Goal: Find specific page/section: Find specific page/section

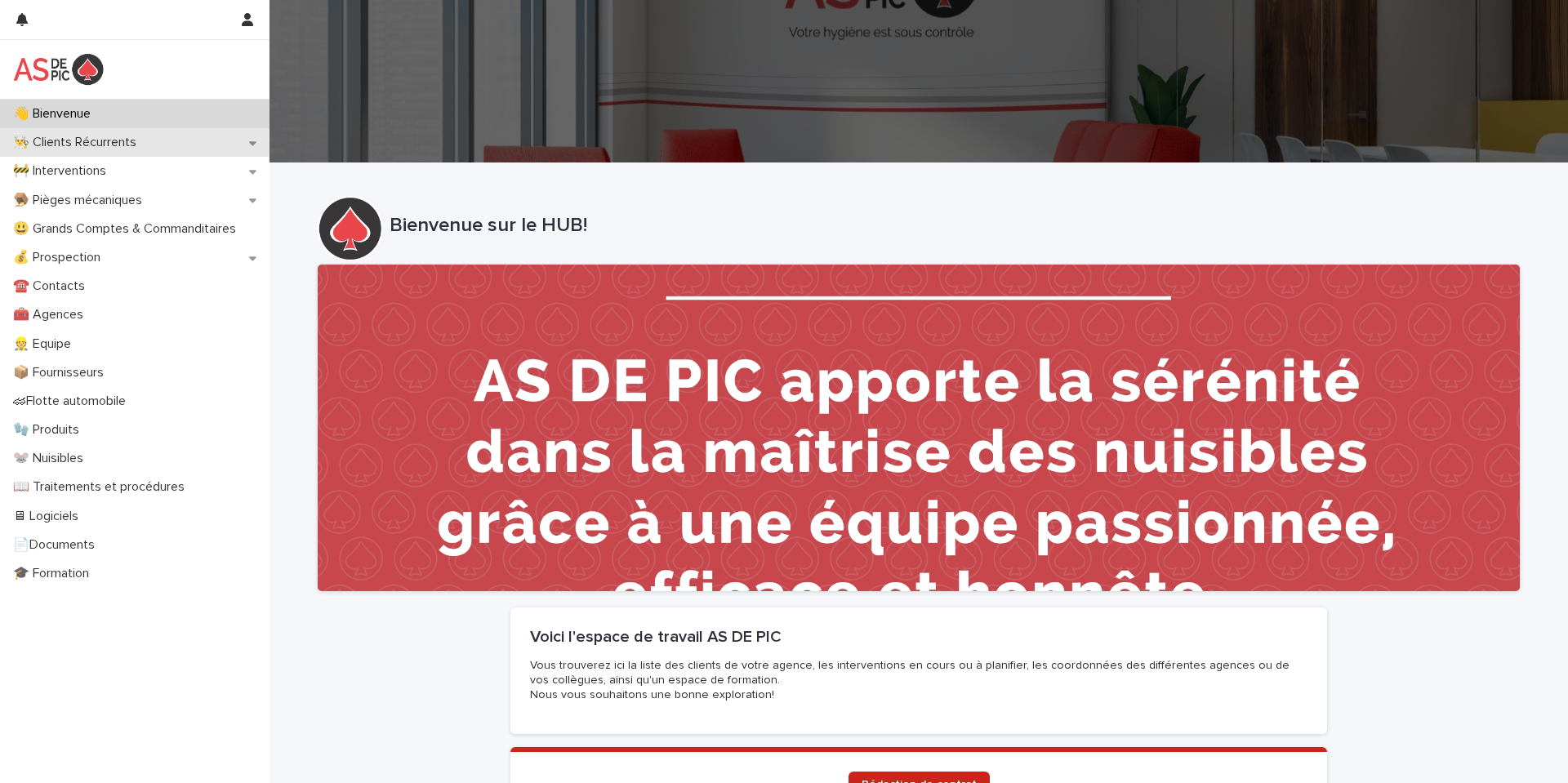
click at [101, 142] on p "👨‍🍳 Clients Récurrents" at bounding box center [78, 142] width 143 height 16
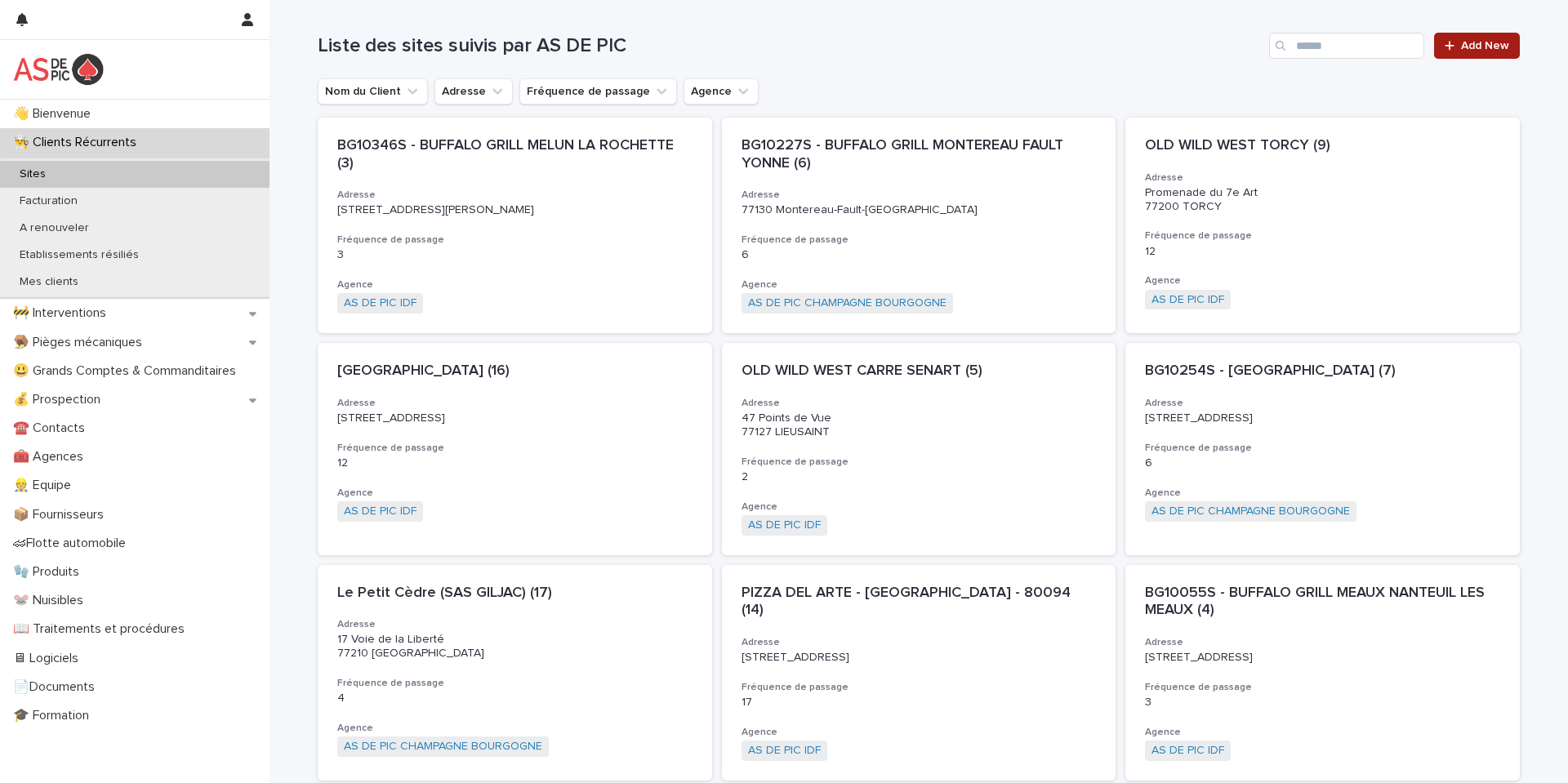
click at [1455, 47] on div at bounding box center [1453, 46] width 17 height 12
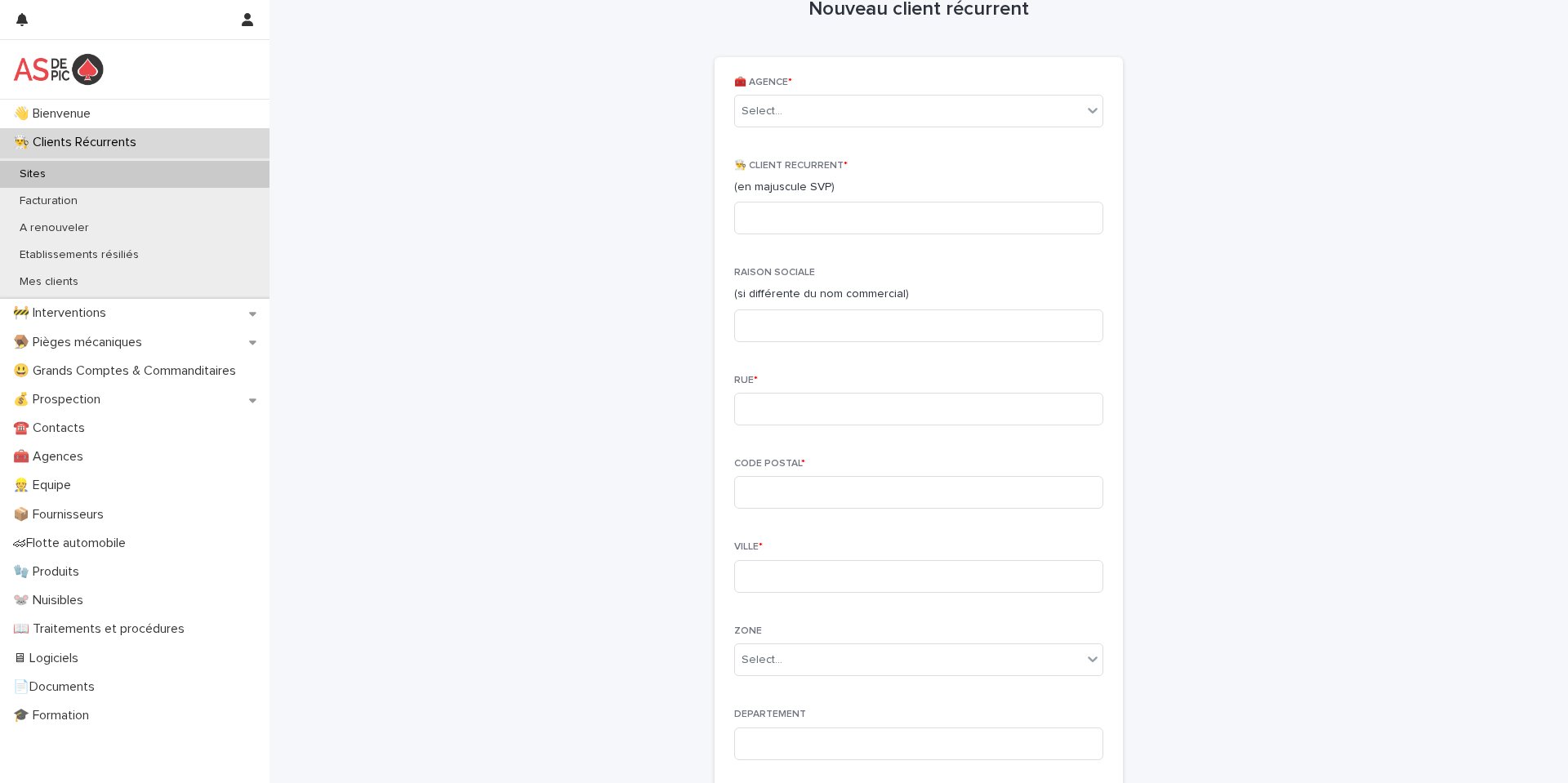
scroll to position [24, 0]
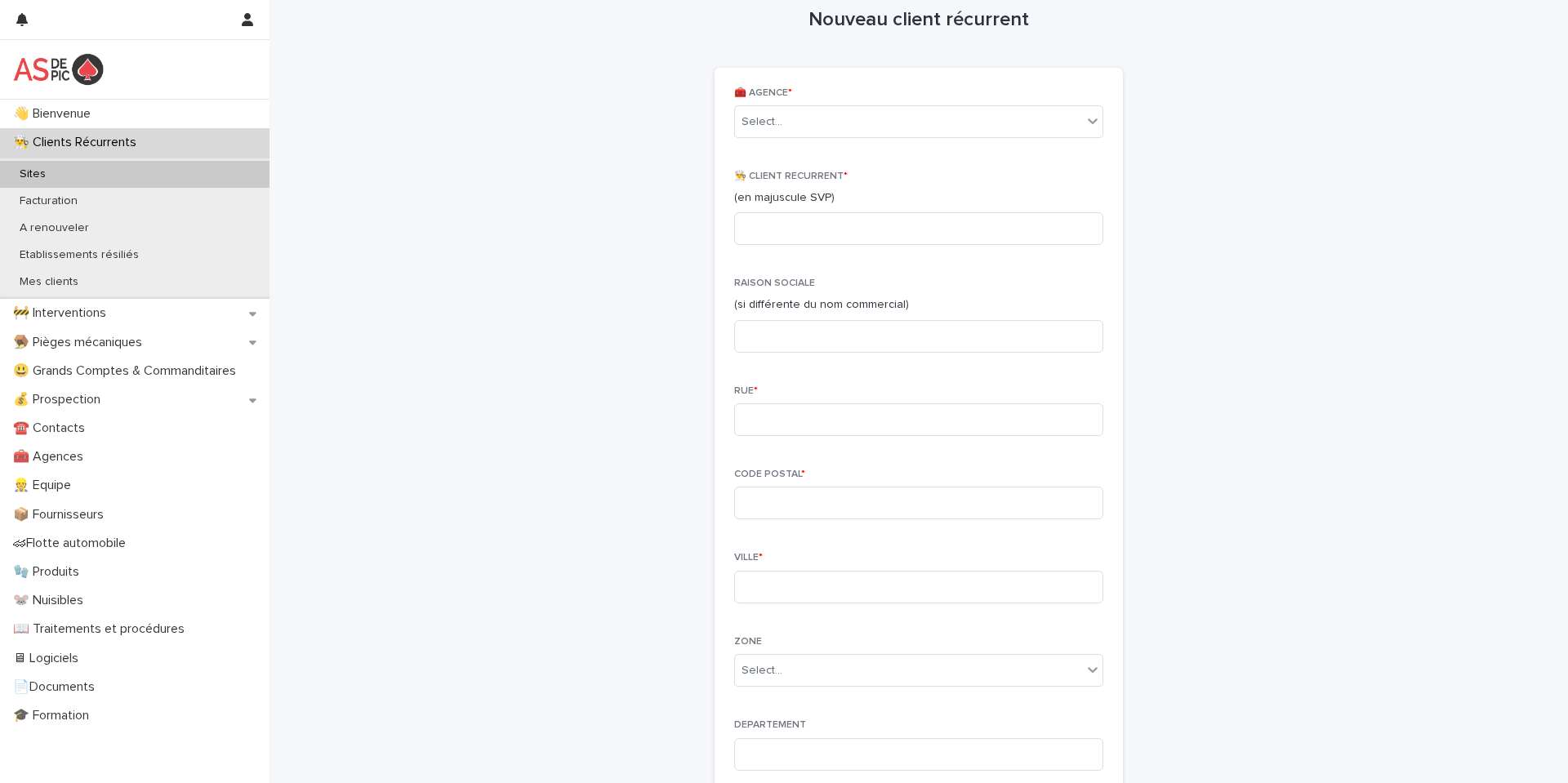
click at [87, 69] on img at bounding box center [58, 69] width 91 height 32
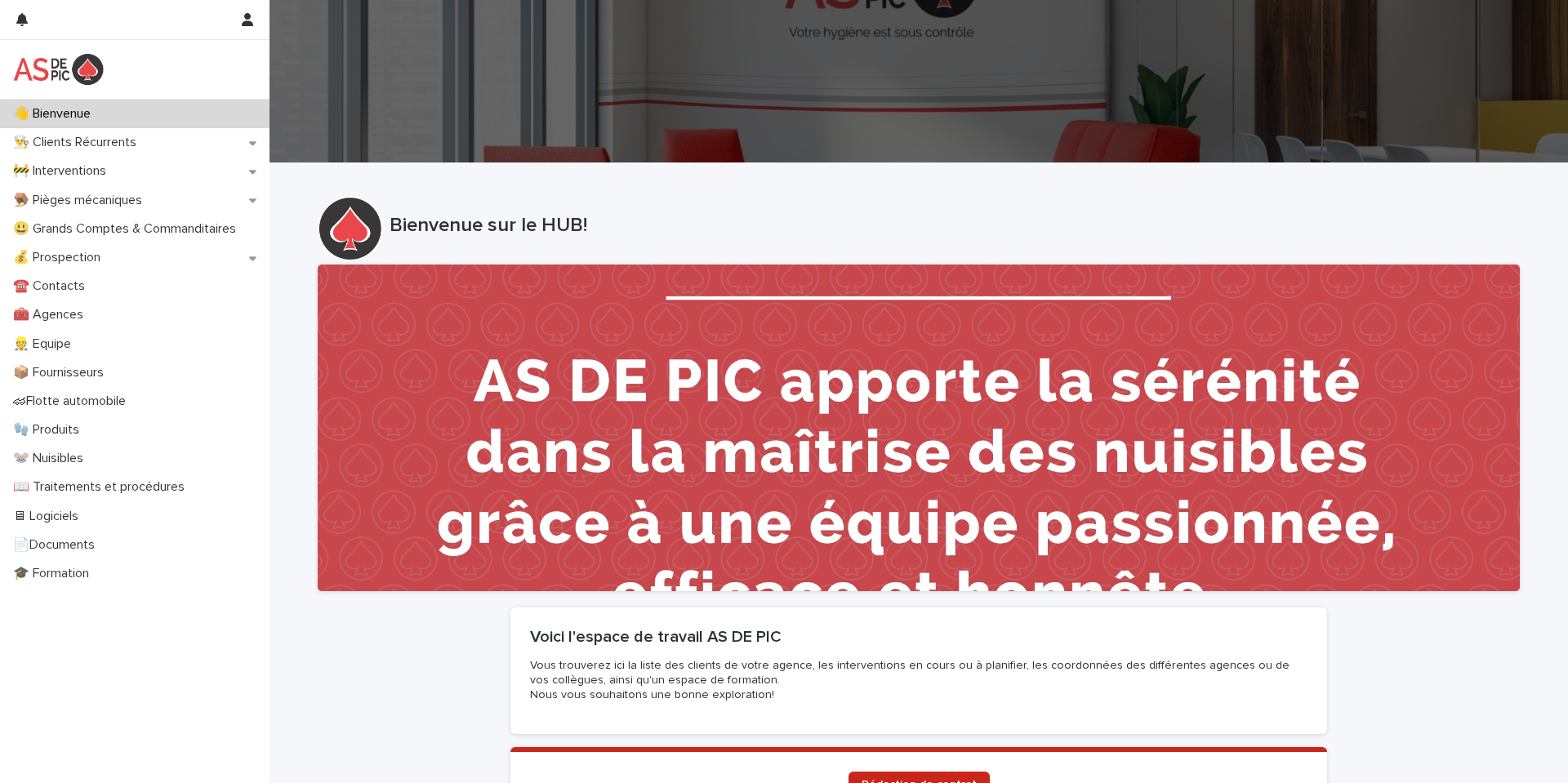
scroll to position [258, 0]
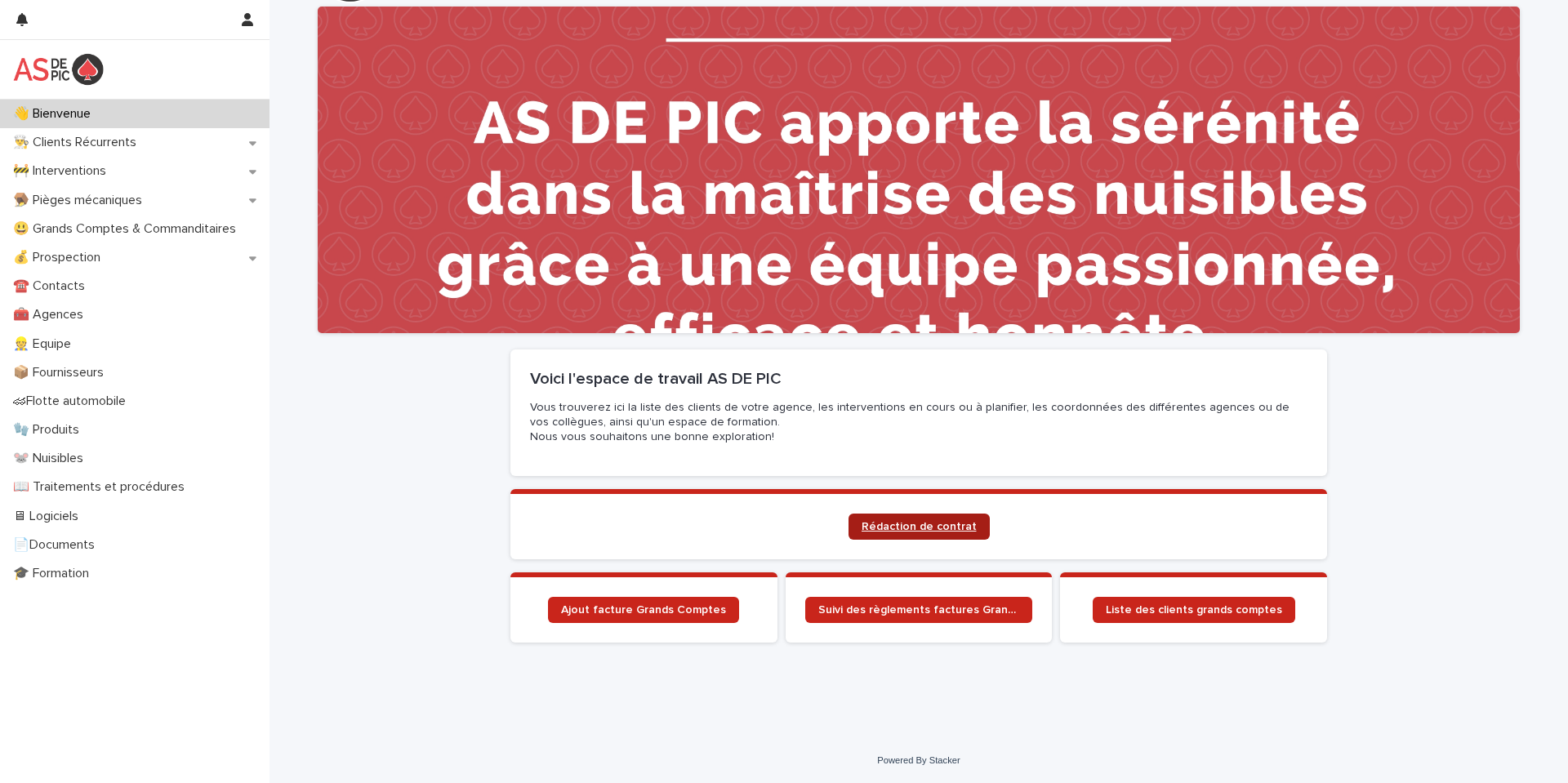
click at [941, 527] on span "Rédaction de contrat" at bounding box center [919, 526] width 115 height 12
